Goal: Check status: Check status

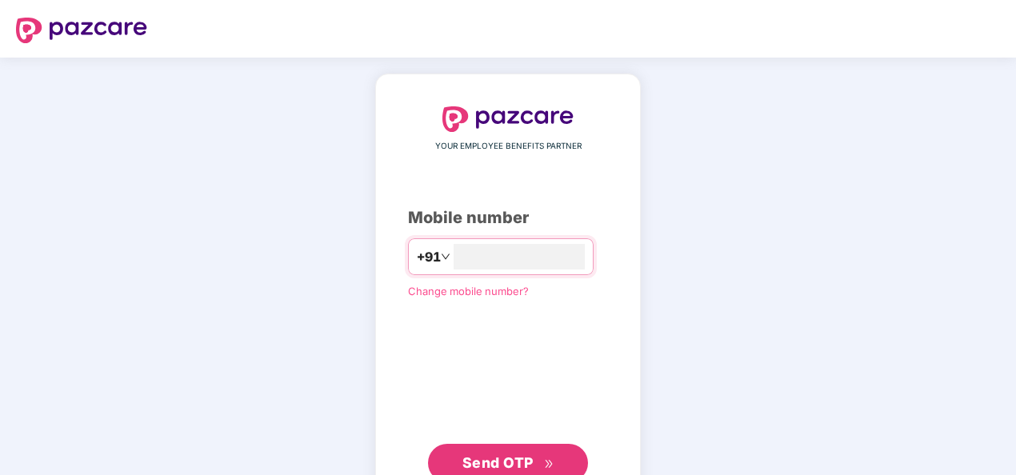
type input "**********"
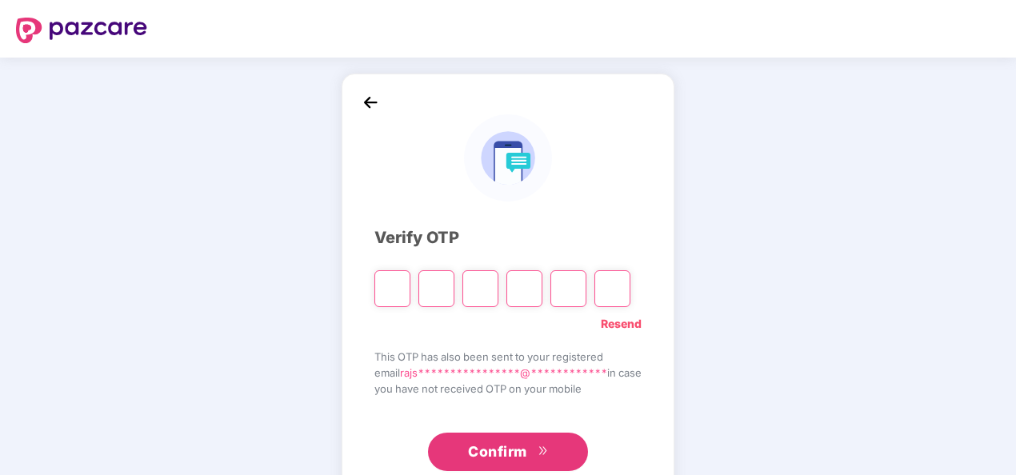
type input "*"
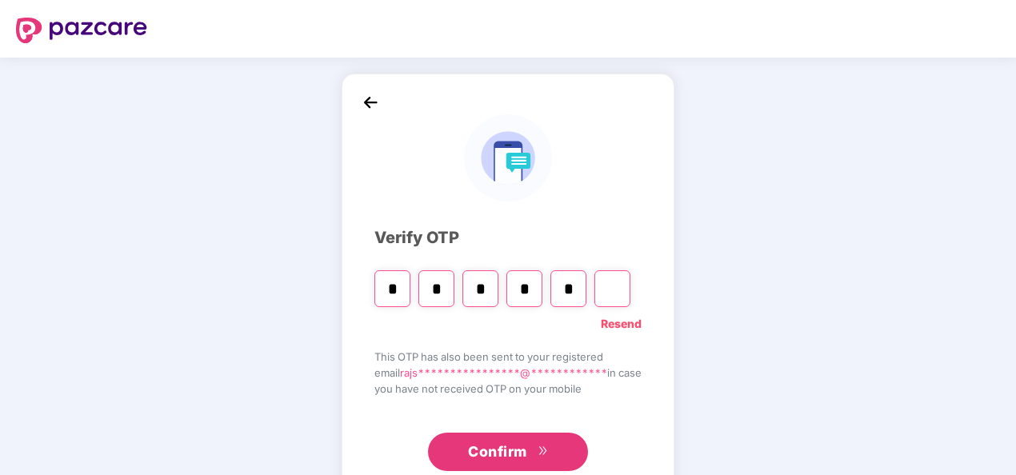
type input "*"
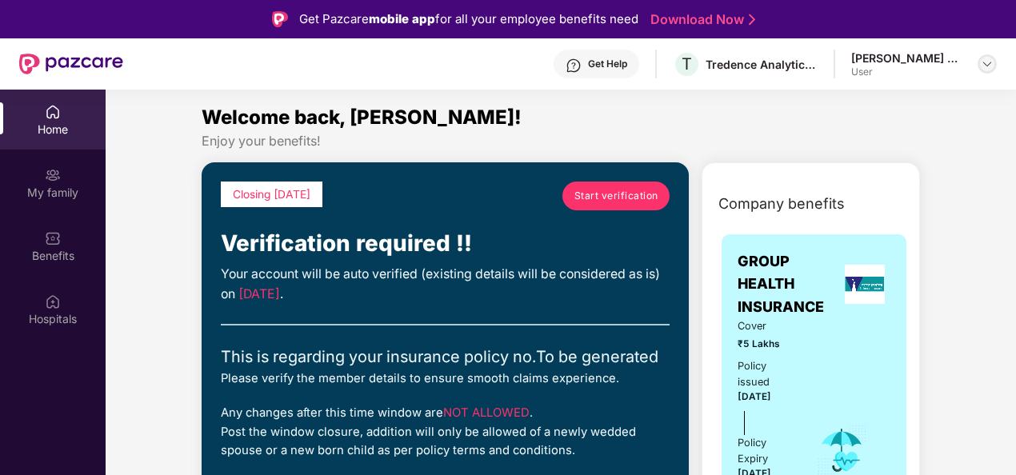
click at [984, 62] on img at bounding box center [987, 64] width 13 height 13
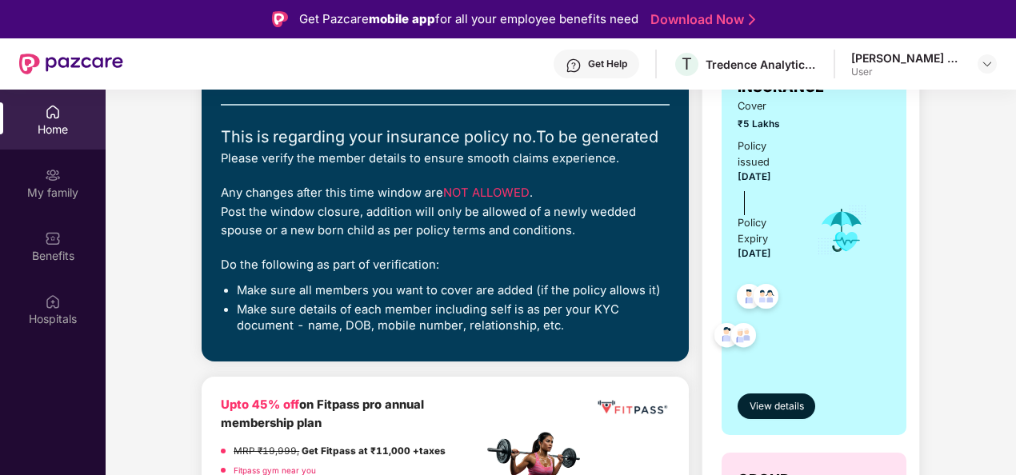
scroll to position [217, 0]
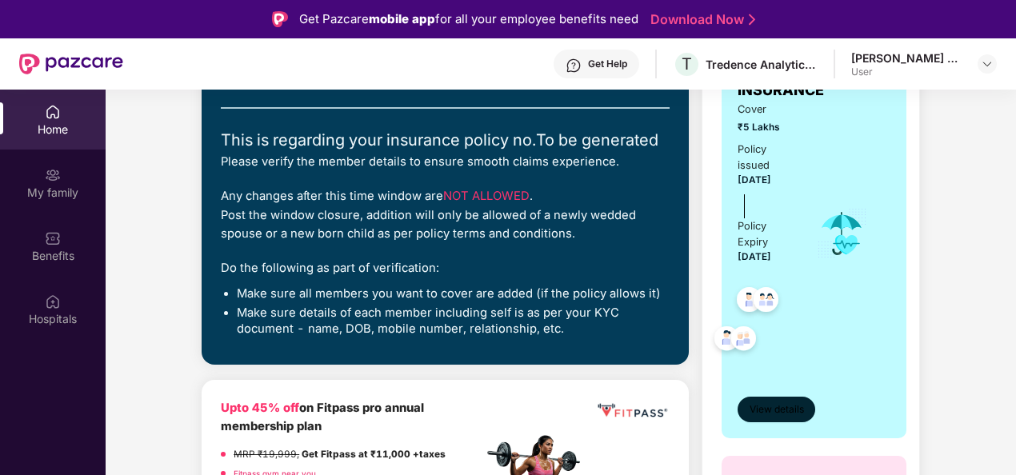
click at [771, 411] on span "View details" at bounding box center [777, 409] width 54 height 15
